Goal: Navigation & Orientation: Find specific page/section

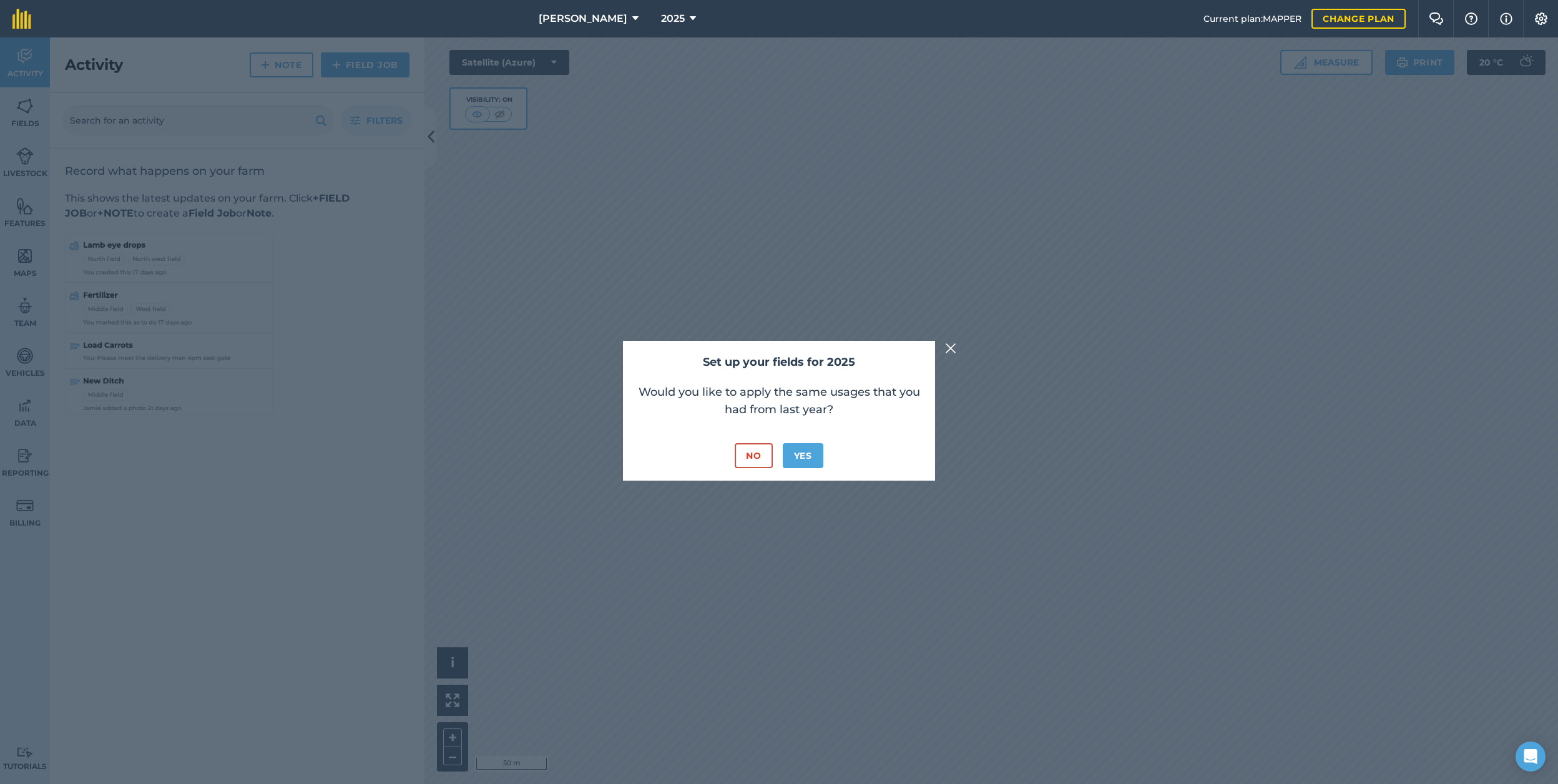
click at [759, 455] on button "No" at bounding box center [753, 455] width 37 height 25
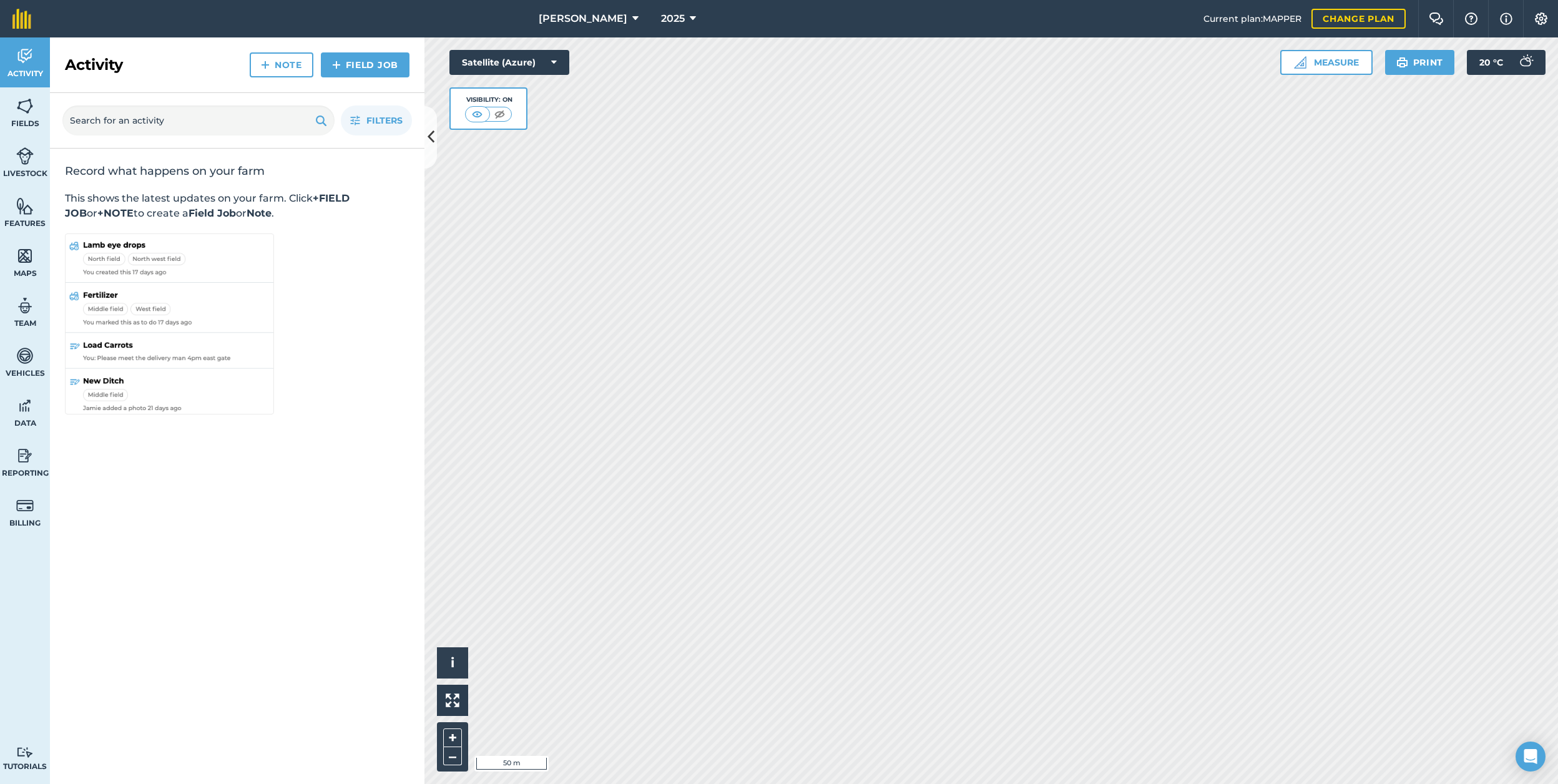
click at [590, 27] on button "[PERSON_NAME]" at bounding box center [588, 19] width 110 height 37
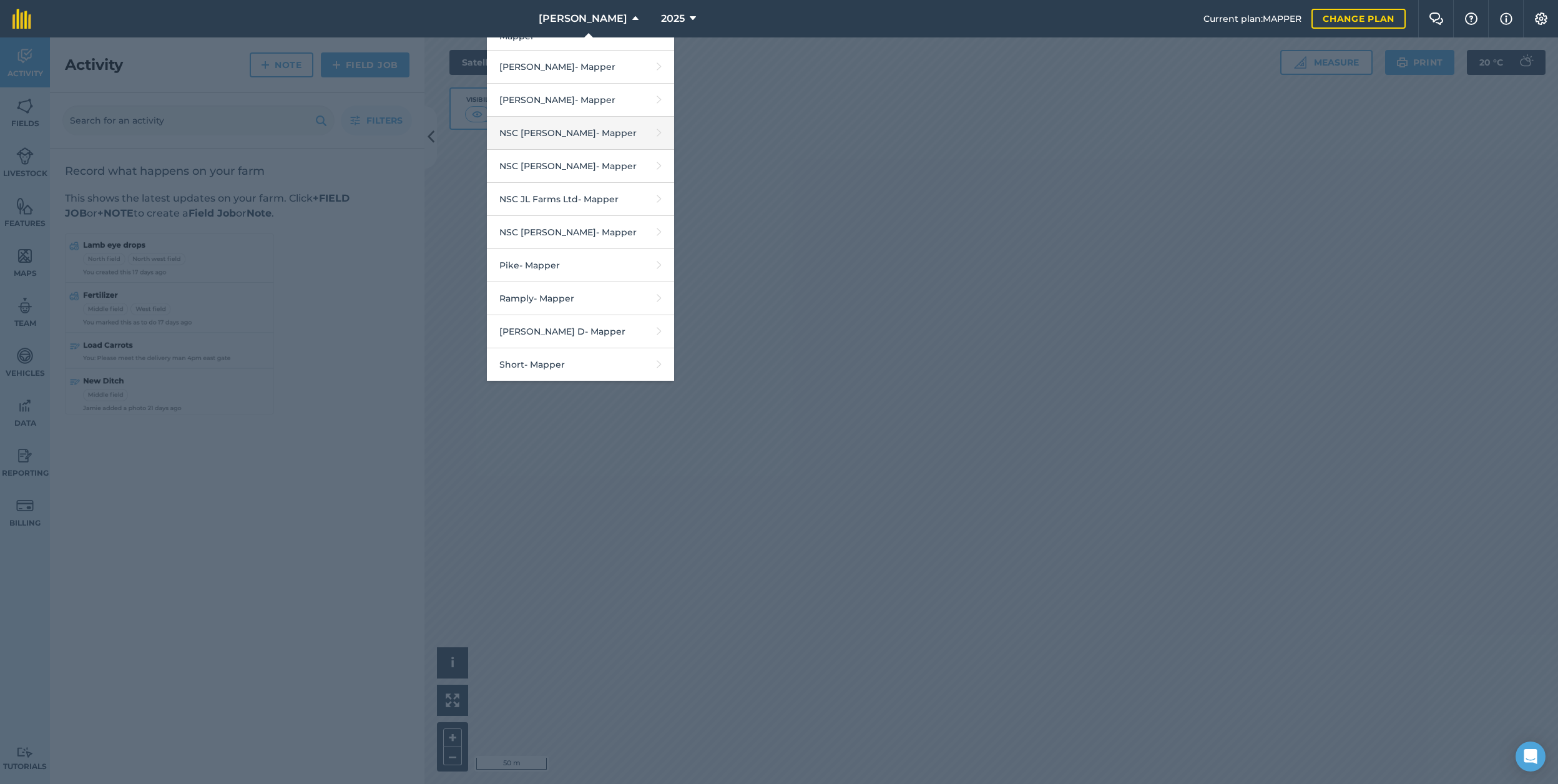
scroll to position [1493, 0]
click at [609, 120] on link "NSC [PERSON_NAME] - Mapper" at bounding box center [580, 136] width 187 height 33
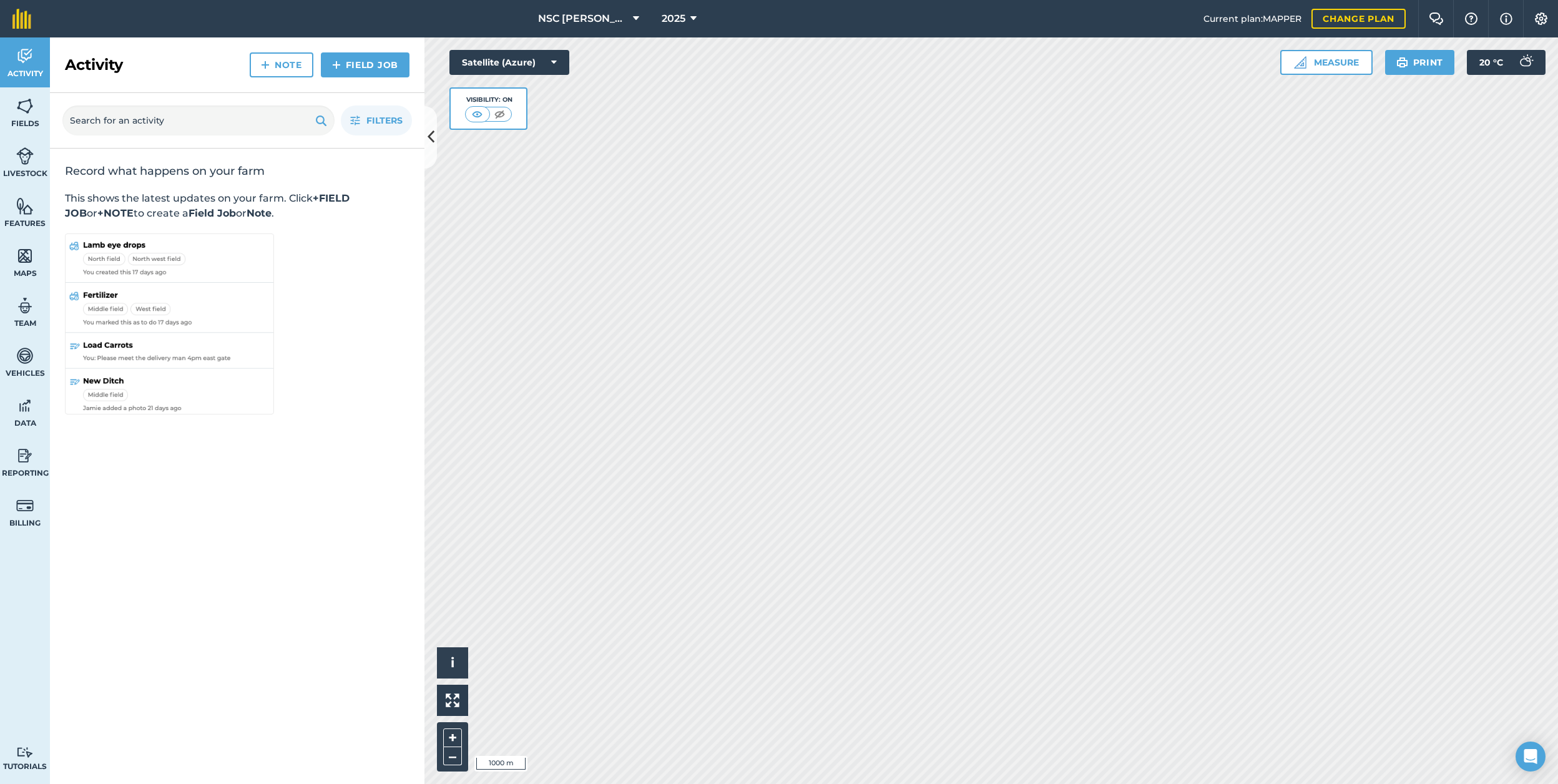
click at [31, 113] on img at bounding box center [25, 106] width 18 height 19
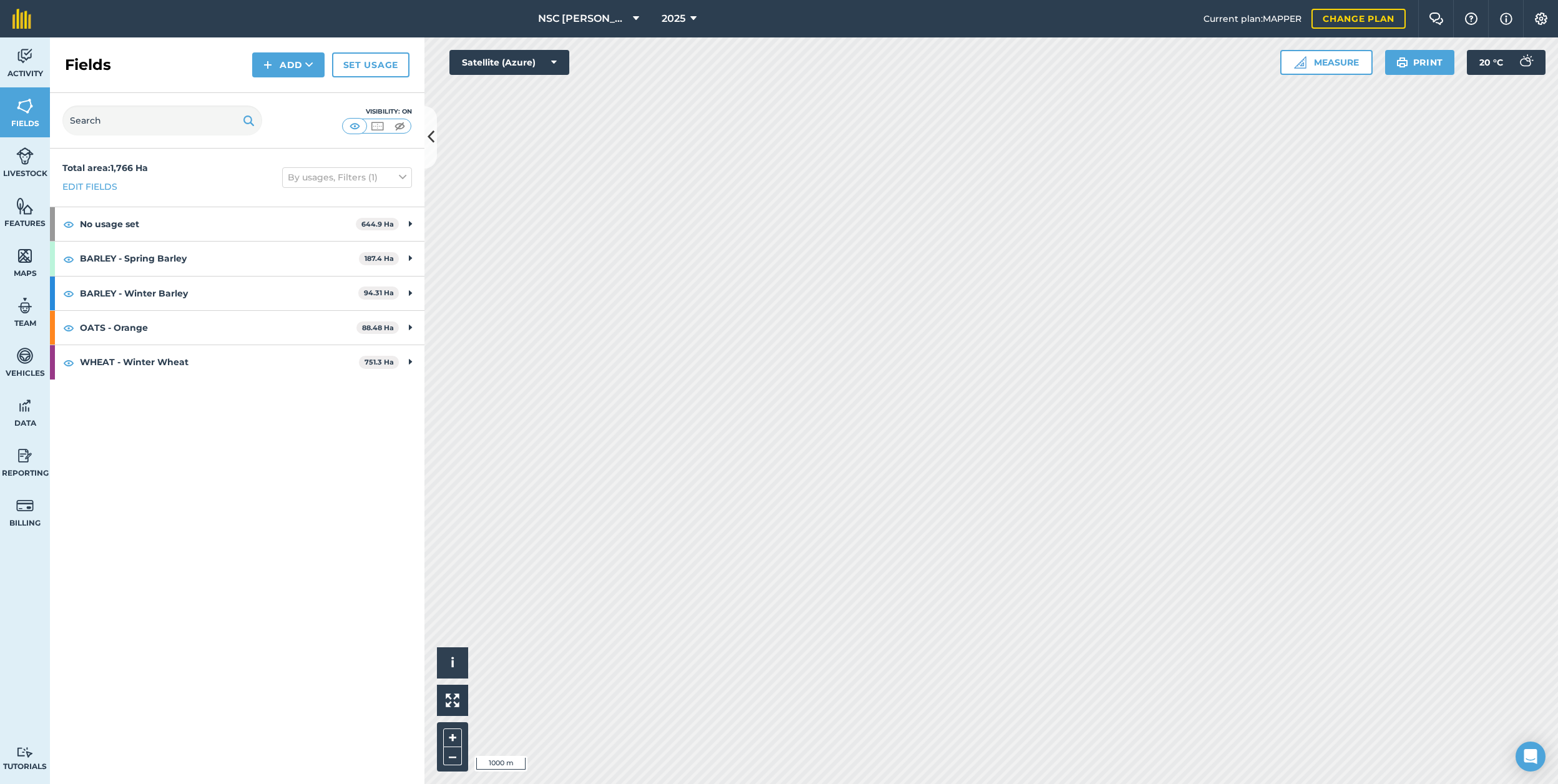
click at [101, 185] on link "Edit fields" at bounding box center [89, 186] width 55 height 14
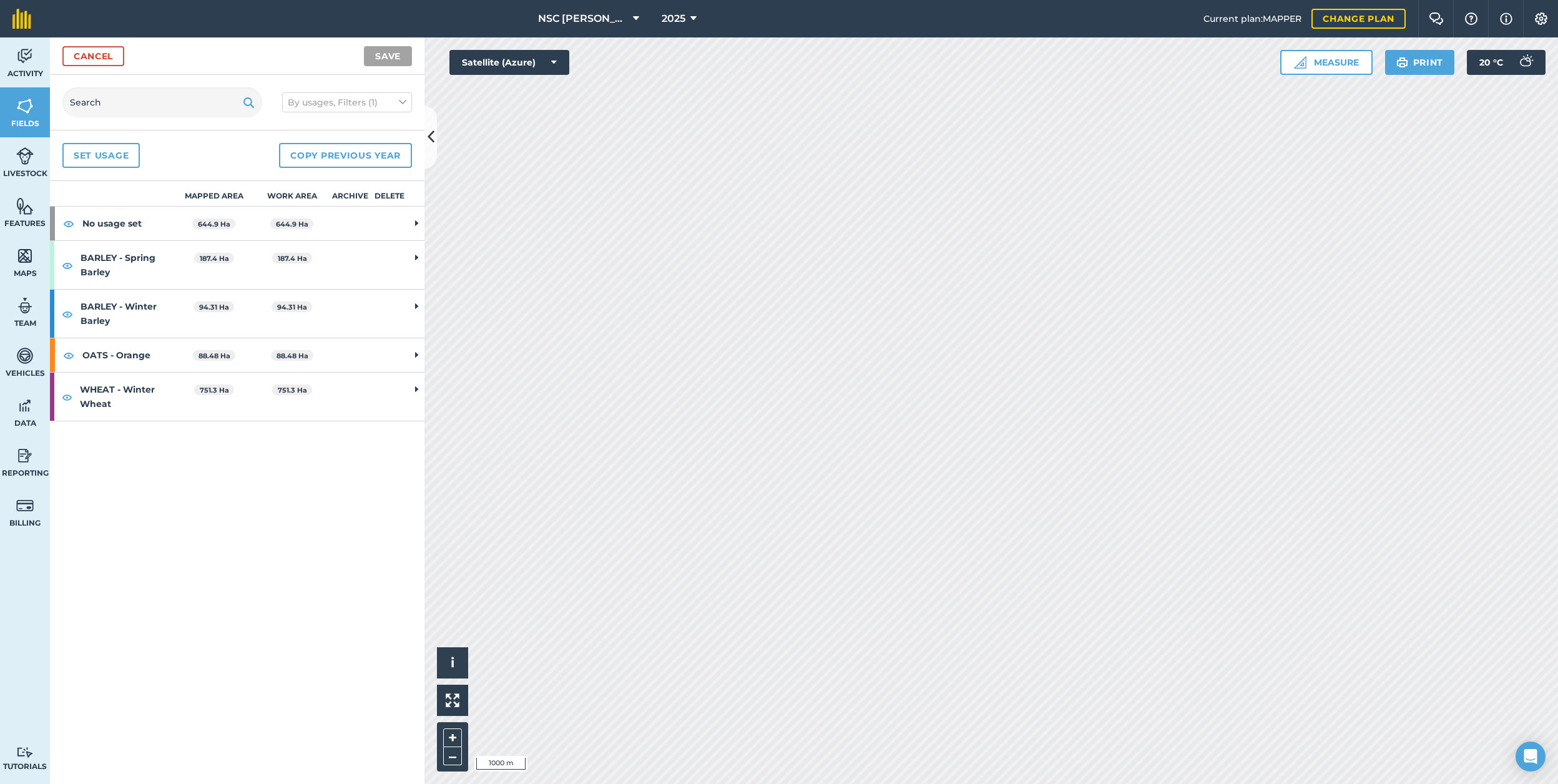
click at [114, 58] on link "Cancel" at bounding box center [93, 56] width 62 height 20
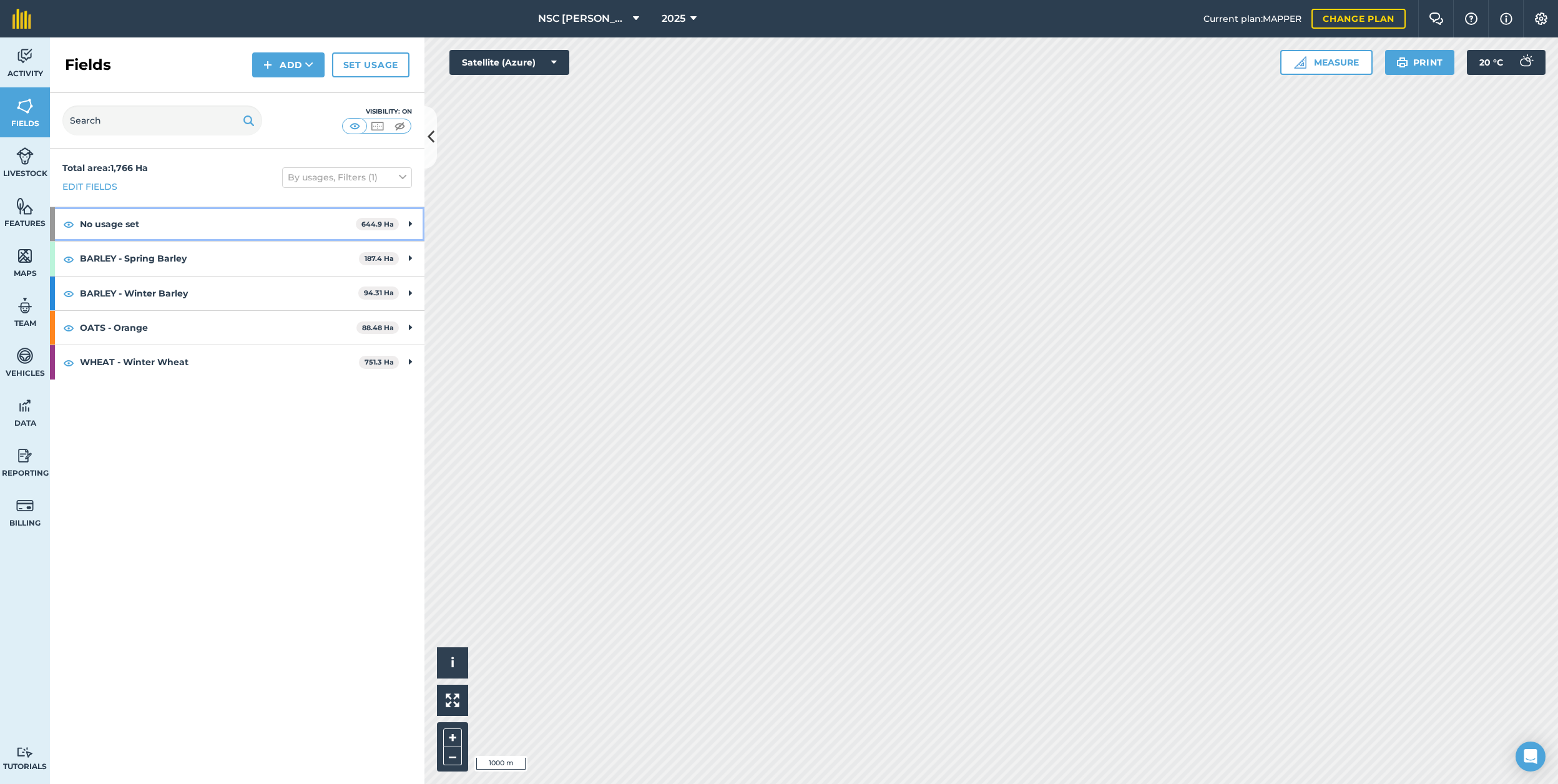
click at [408, 220] on div "No usage set 644.9 Ha" at bounding box center [237, 224] width 375 height 34
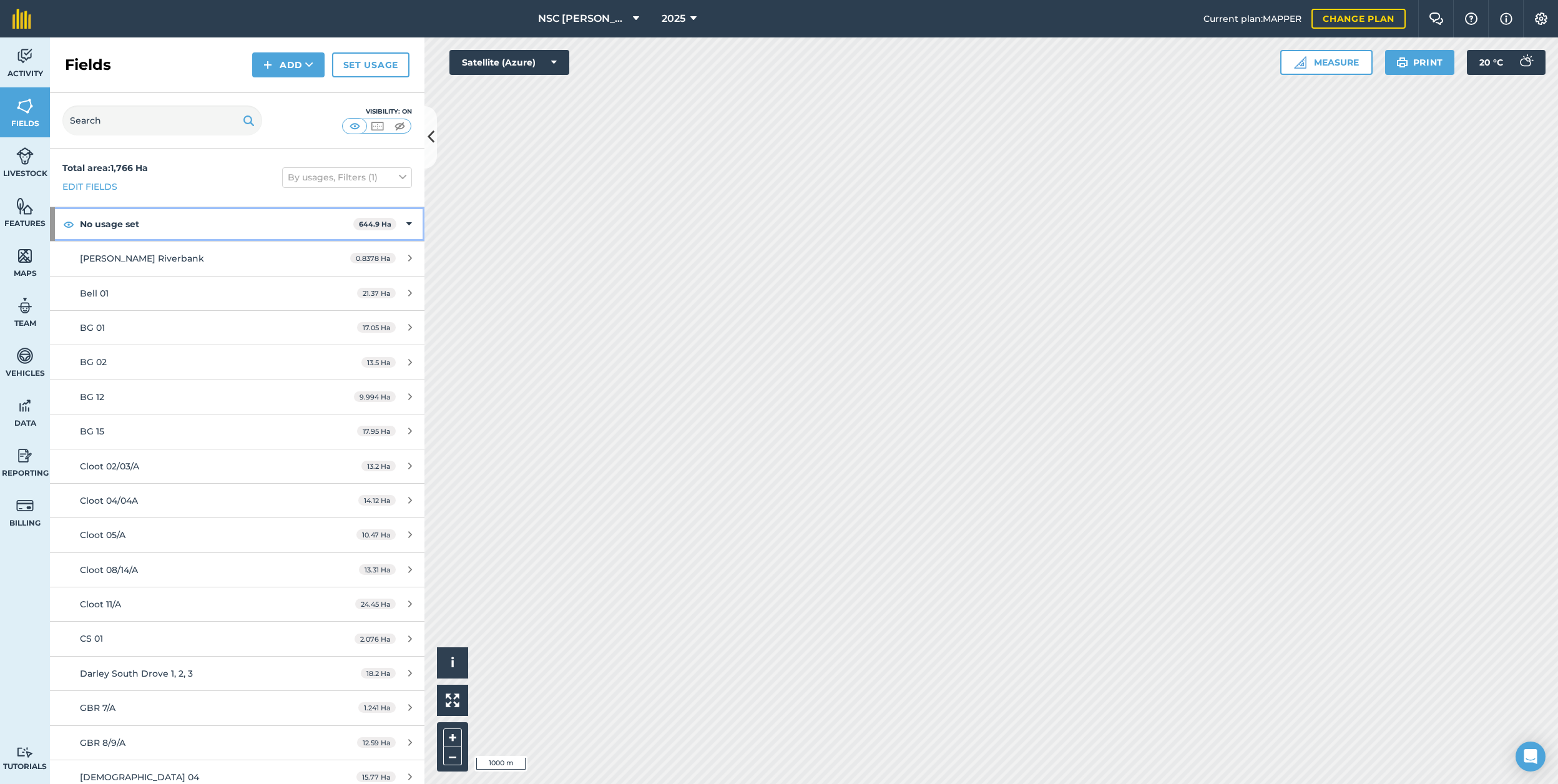
click at [408, 220] on icon at bounding box center [409, 223] width 6 height 14
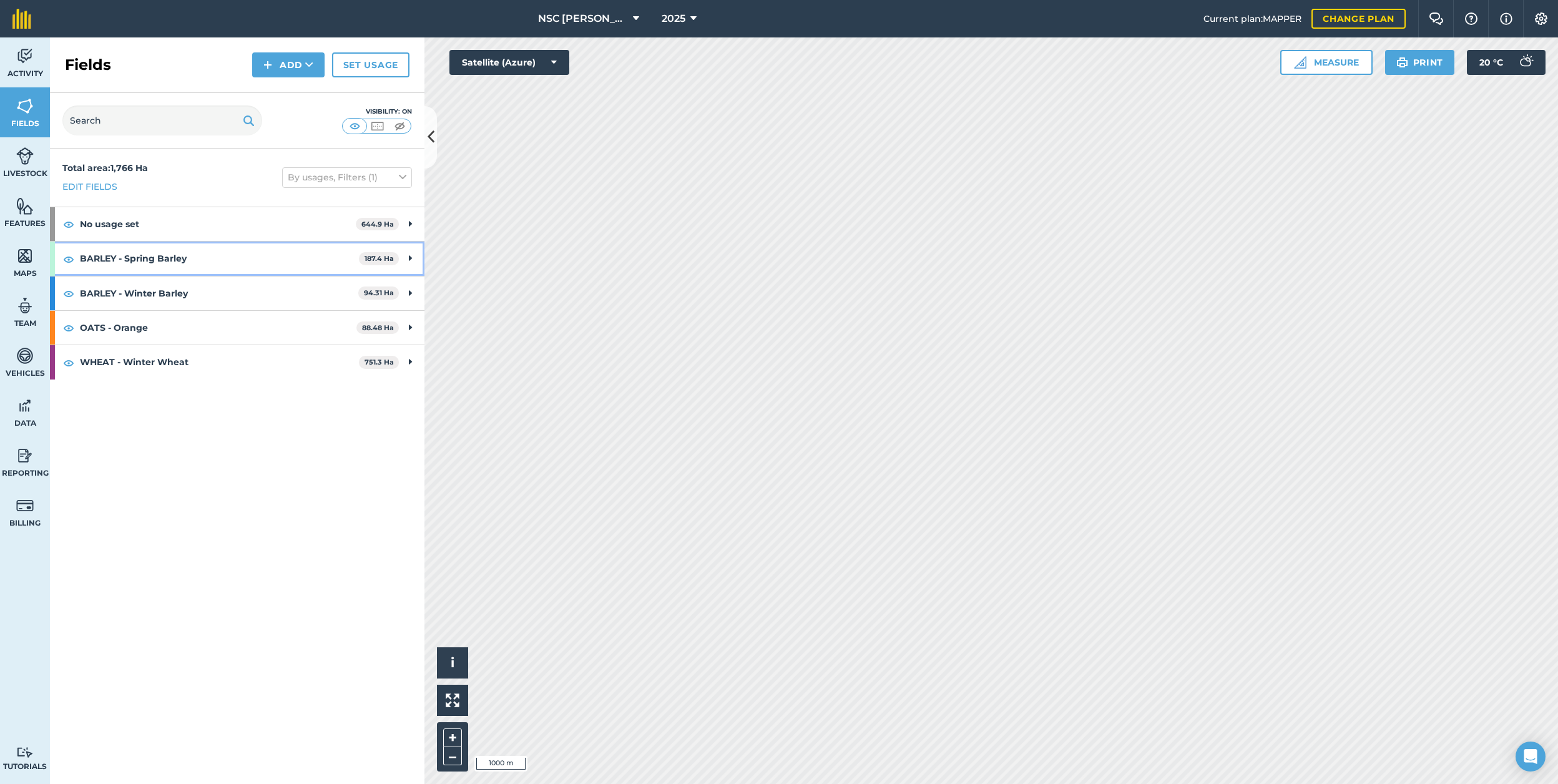
click at [410, 257] on icon at bounding box center [410, 258] width 3 height 14
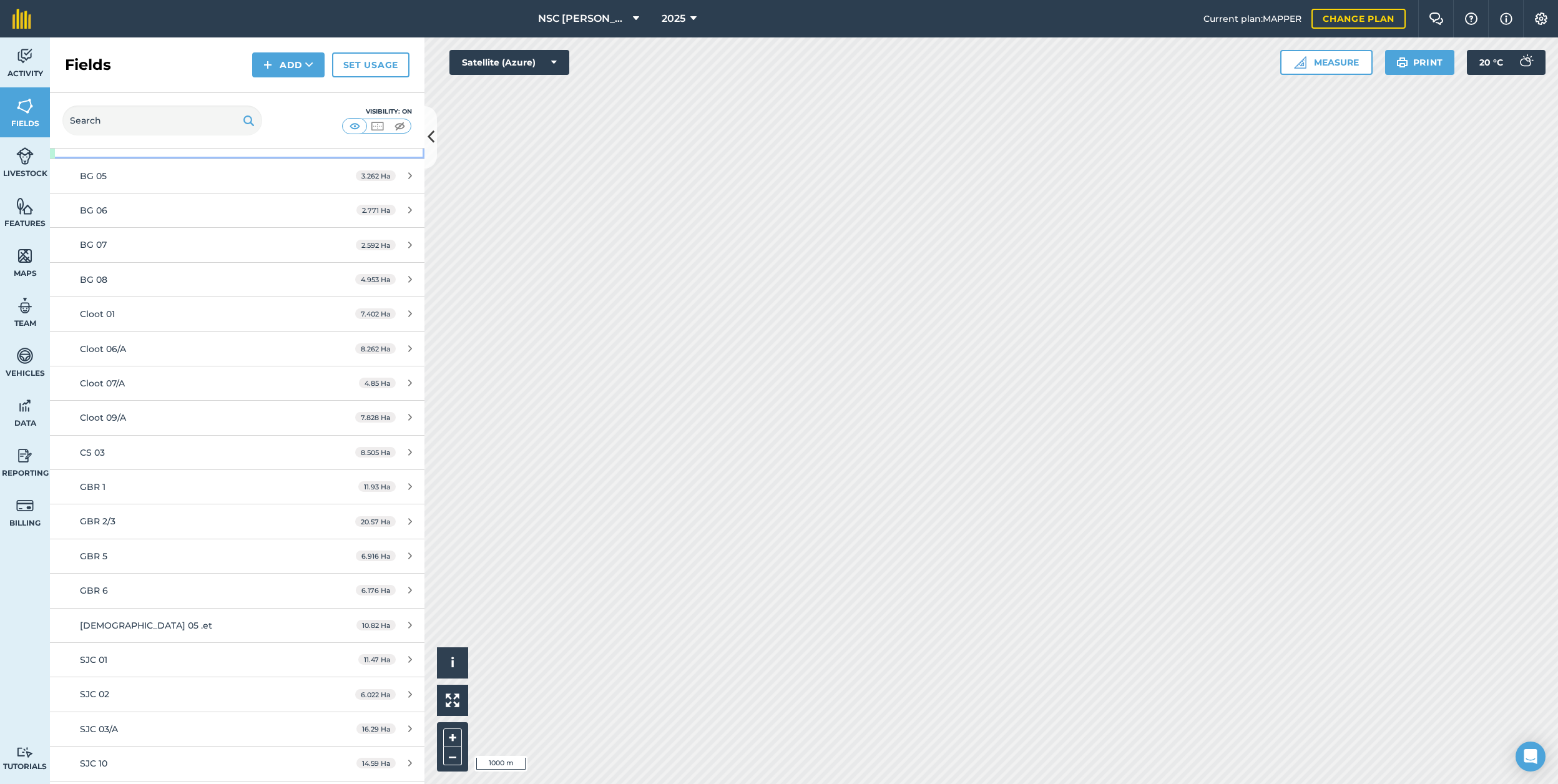
scroll to position [117, 0]
click at [231, 450] on div "CS 03" at bounding box center [197, 453] width 235 height 14
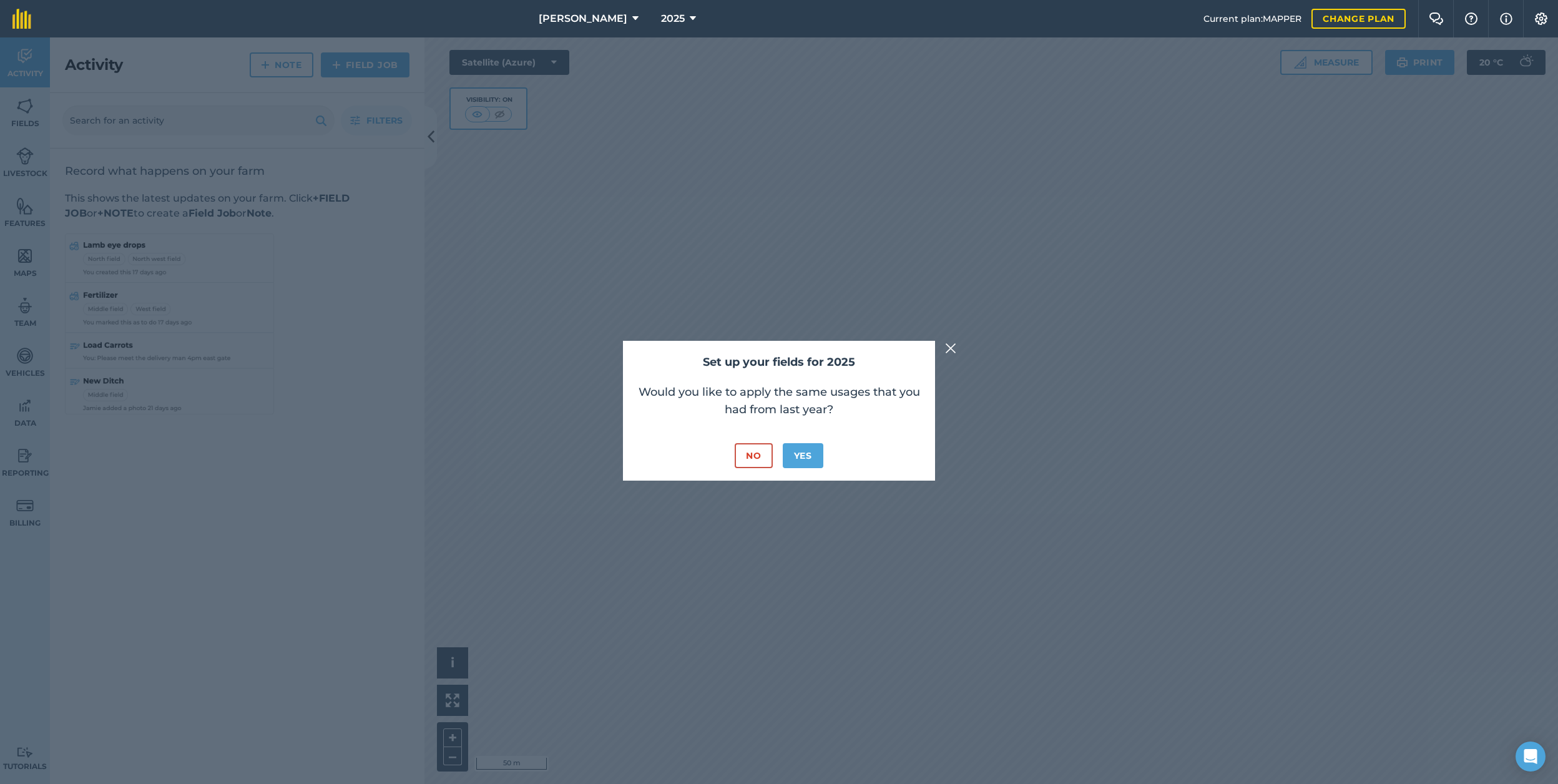
click at [764, 458] on button "No" at bounding box center [753, 455] width 37 height 25
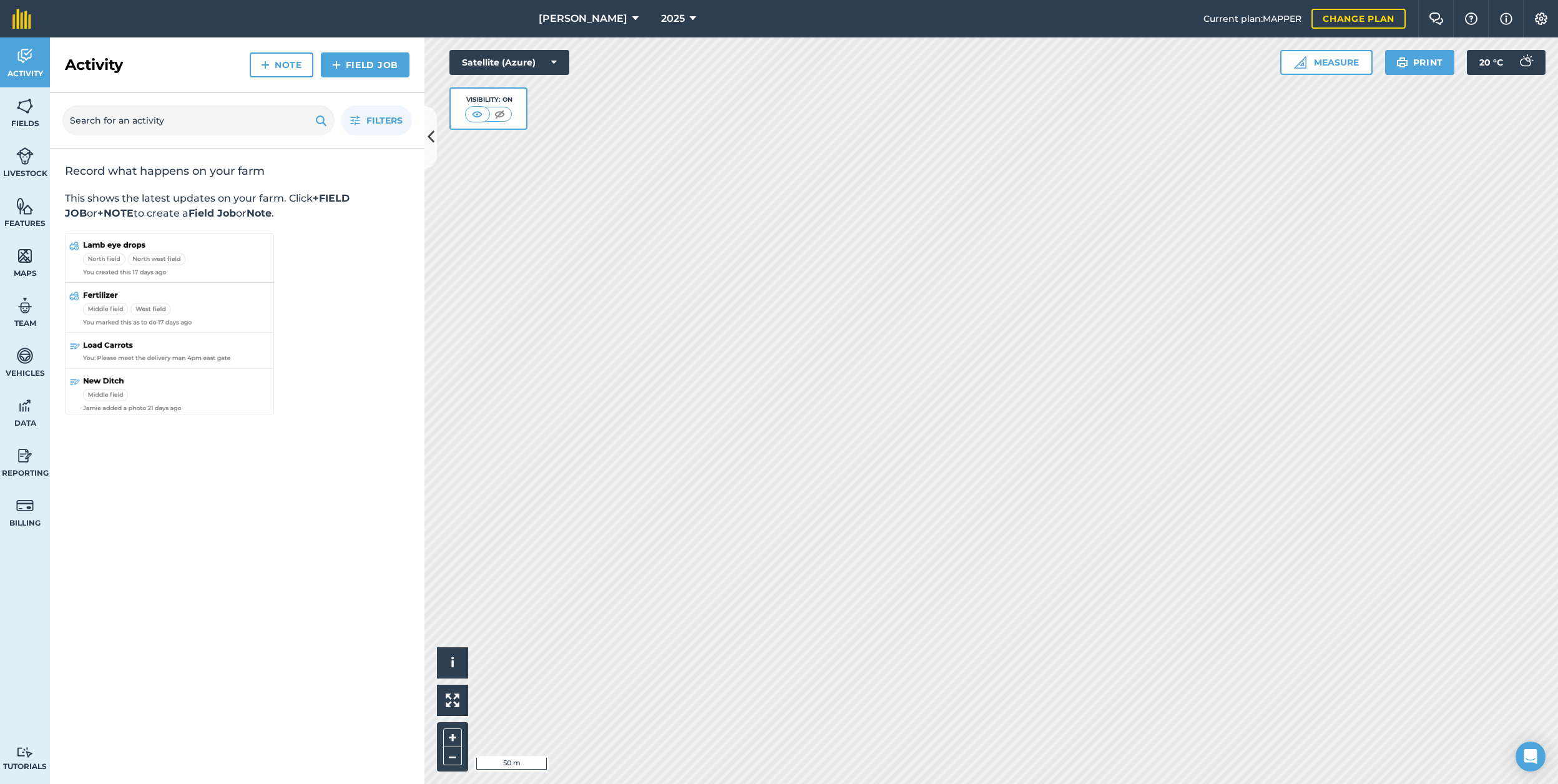
click at [571, 4] on button "[PERSON_NAME]" at bounding box center [588, 19] width 110 height 37
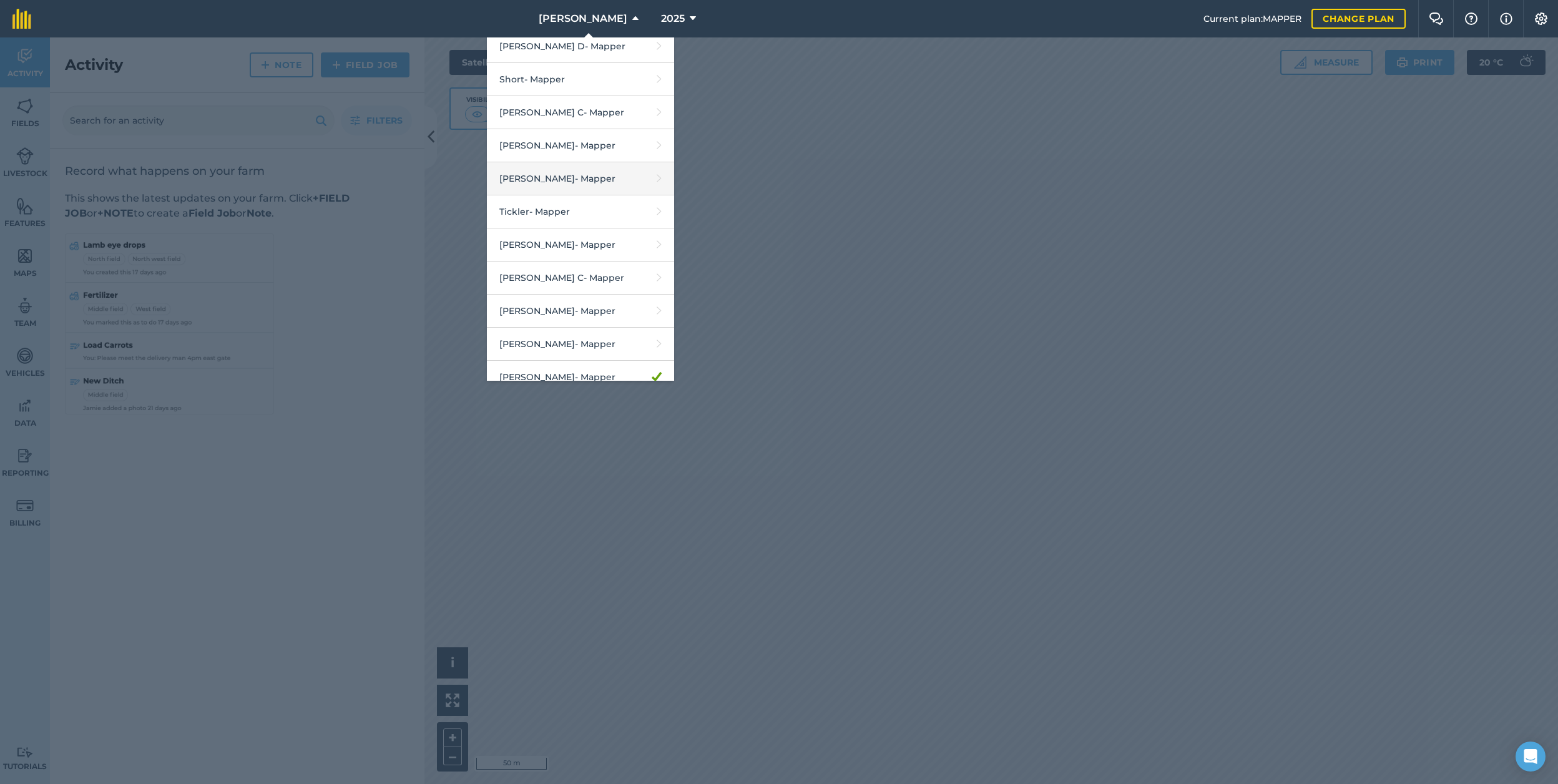
scroll to position [1784, 0]
click at [580, 326] on link "[PERSON_NAME] - Mapper" at bounding box center [580, 342] width 187 height 33
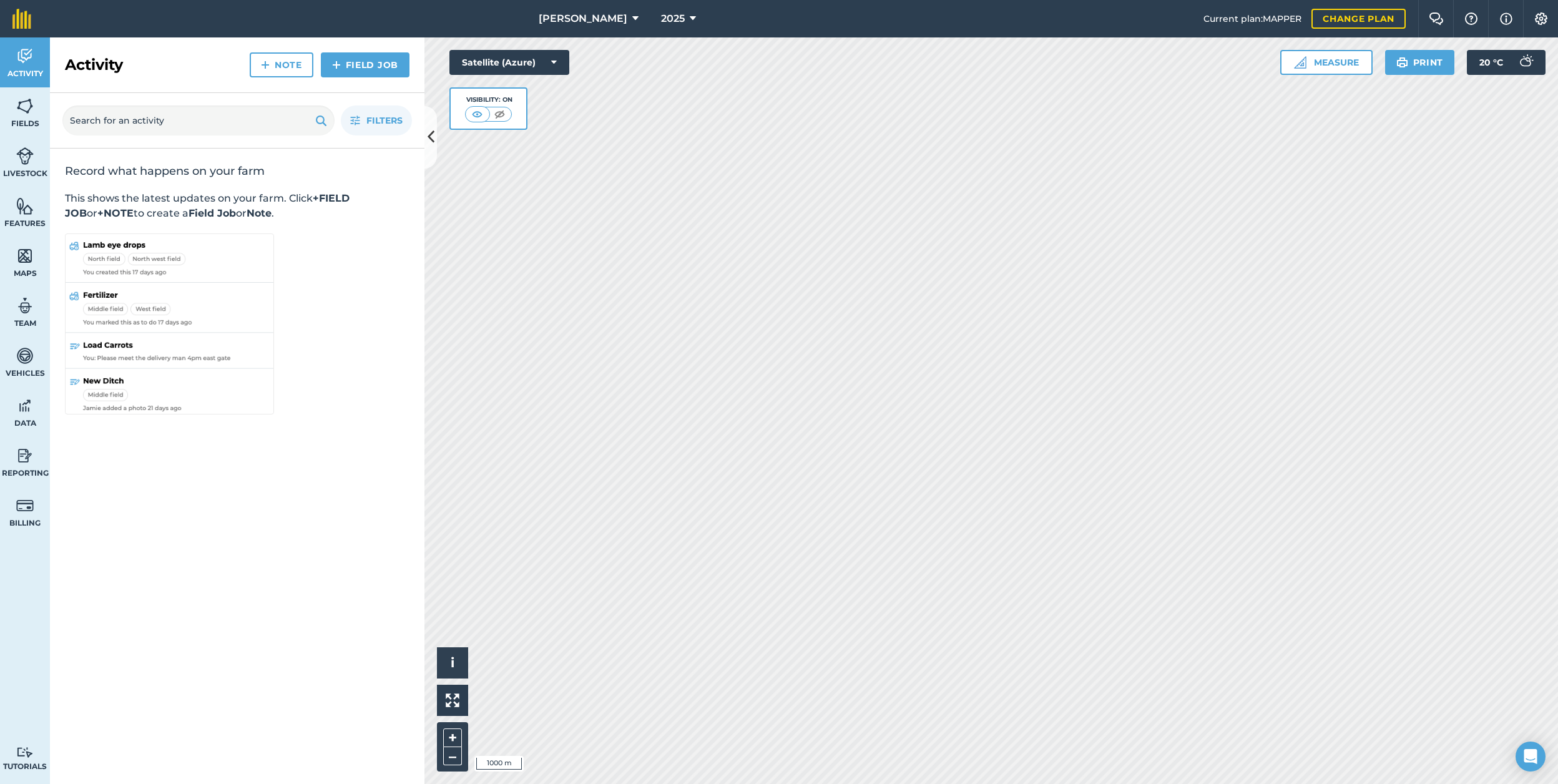
click at [29, 104] on img at bounding box center [25, 106] width 18 height 19
